Goal: Transaction & Acquisition: Obtain resource

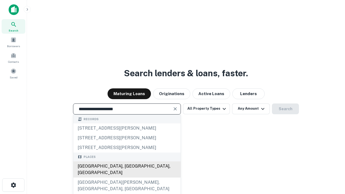
click at [127, 177] on div "[GEOGRAPHIC_DATA], [GEOGRAPHIC_DATA], [GEOGRAPHIC_DATA]" at bounding box center [126, 169] width 107 height 16
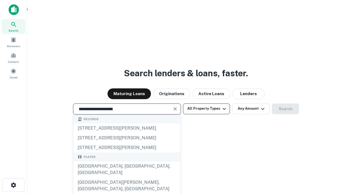
type input "**********"
click at [206, 109] on button "All Property Types" at bounding box center [206, 108] width 47 height 11
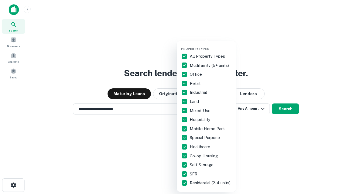
click at [211, 45] on button "button" at bounding box center [210, 45] width 59 height 0
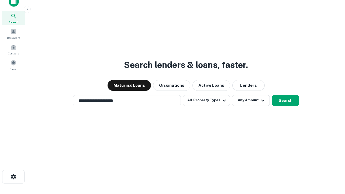
scroll to position [3, 65]
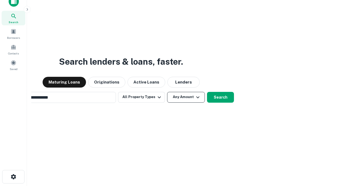
click at [167, 92] on button "Any Amount" at bounding box center [186, 97] width 38 height 11
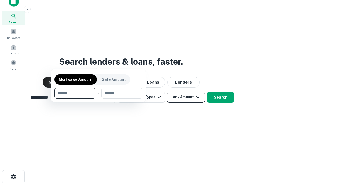
scroll to position [9, 0]
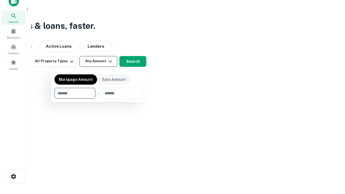
type input "*******"
click at [98, 99] on button "button" at bounding box center [98, 99] width 88 height 0
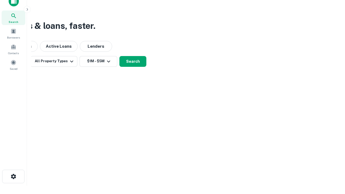
scroll to position [8, 0]
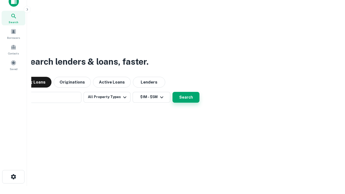
click at [172, 92] on button "Search" at bounding box center [185, 97] width 27 height 11
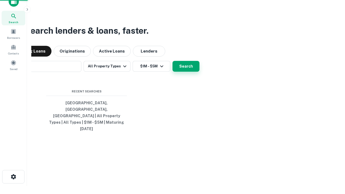
scroll to position [9, 0]
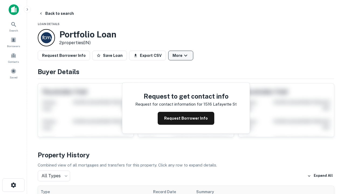
click at [180, 55] on button "More" at bounding box center [180, 56] width 25 height 10
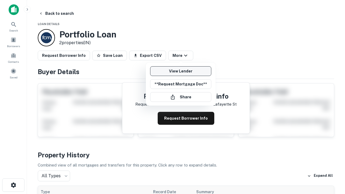
click at [180, 71] on link "View Lender" at bounding box center [180, 71] width 61 height 10
